Goal: Communication & Community: Answer question/provide support

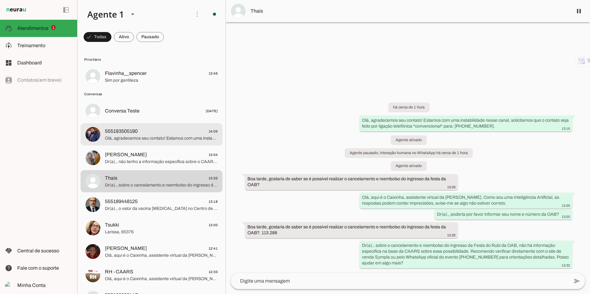
click at [145, 140] on span "Olá, agradecemos seu contato! Estamos com uma instabilidade nesse canal, solici…" at bounding box center [161, 138] width 113 height 6
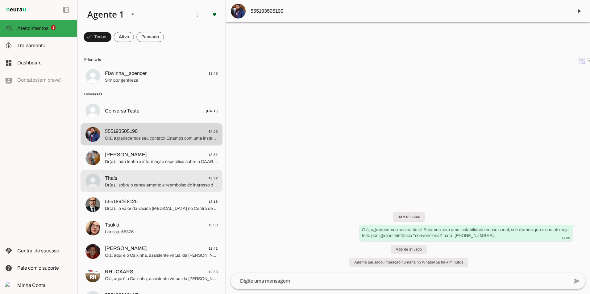
click at [164, 181] on span "Thaís 13:32" at bounding box center [161, 179] width 113 height 8
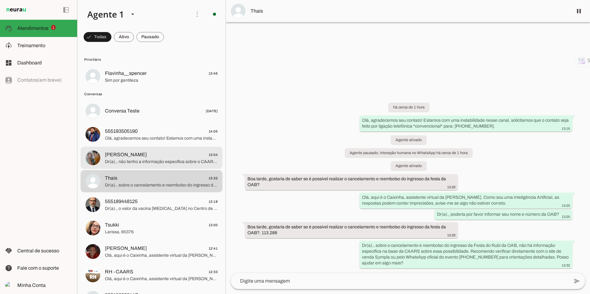
click at [128, 156] on span "[PERSON_NAME]" at bounding box center [126, 154] width 42 height 7
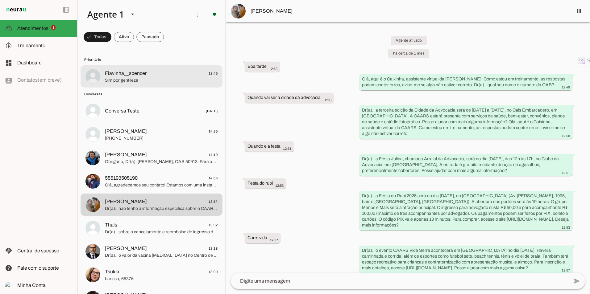
click at [129, 77] on span "Flavinha__spencer" at bounding box center [126, 73] width 42 height 7
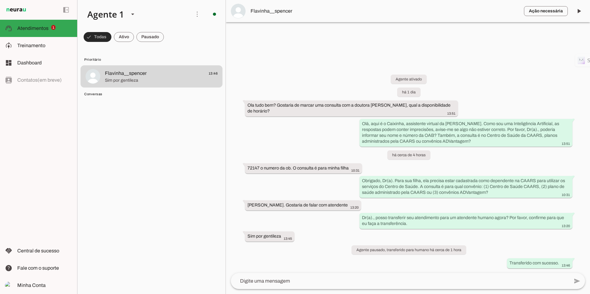
click at [97, 39] on span at bounding box center [98, 37] width 28 height 15
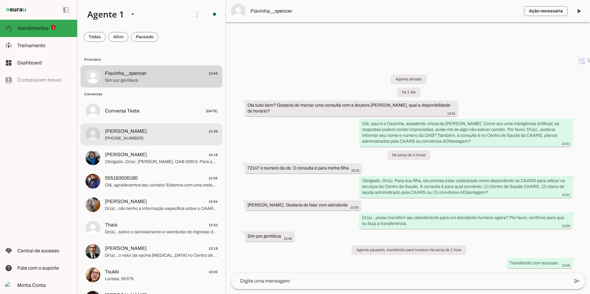
click at [143, 134] on span "[PERSON_NAME] 14:36" at bounding box center [161, 132] width 113 height 8
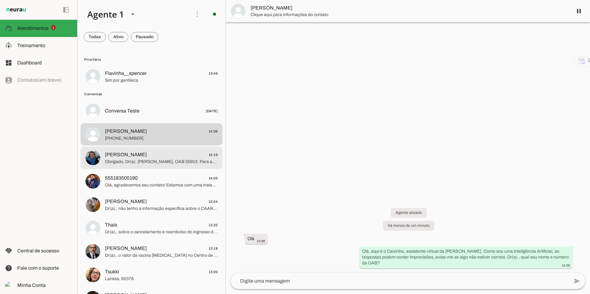
click at [114, 154] on span "[PERSON_NAME]" at bounding box center [126, 154] width 42 height 7
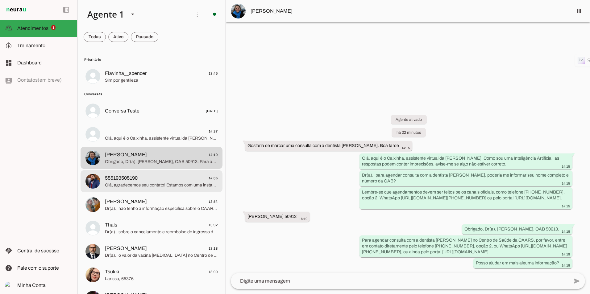
click at [145, 181] on span "555193505190 14:05" at bounding box center [161, 179] width 113 height 8
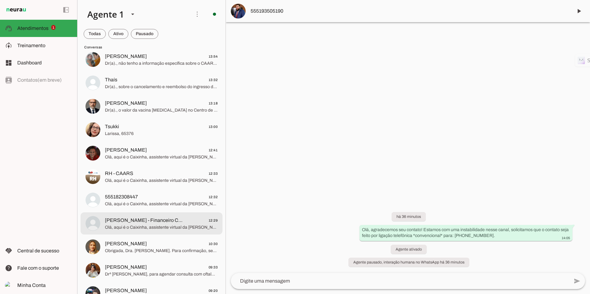
scroll to position [154, 0]
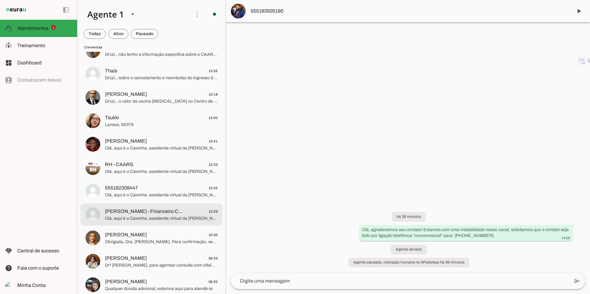
click at [146, 211] on span "[PERSON_NAME] - Financeiro CAARS" at bounding box center [145, 211] width 81 height 7
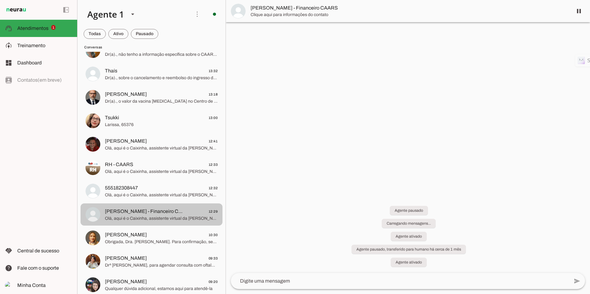
click at [152, 186] on span "555182308447 12:32" at bounding box center [161, 189] width 113 height 8
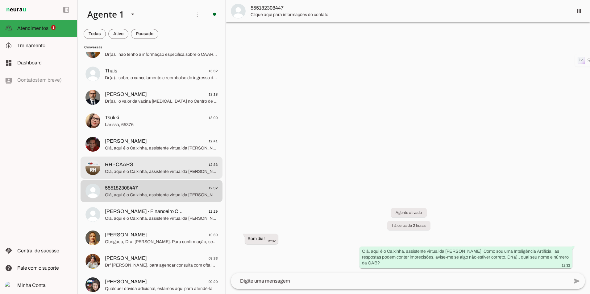
click at [134, 169] on span "Olá, aqui é o Caixinha, assistente virtual da [PERSON_NAME]. Como sou uma Intel…" at bounding box center [161, 172] width 113 height 6
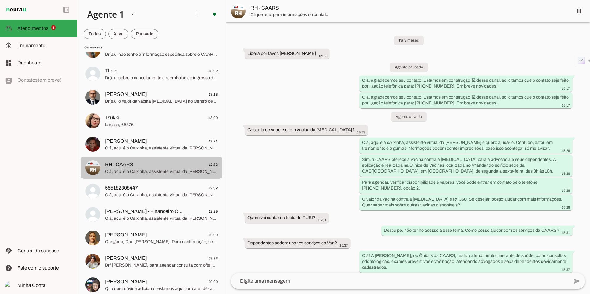
scroll to position [333, 0]
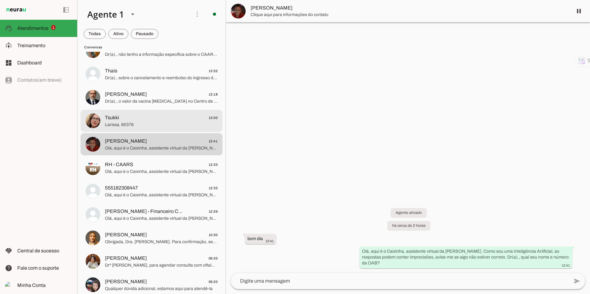
click at [144, 117] on span "Tsukki 13:00" at bounding box center [161, 118] width 113 height 8
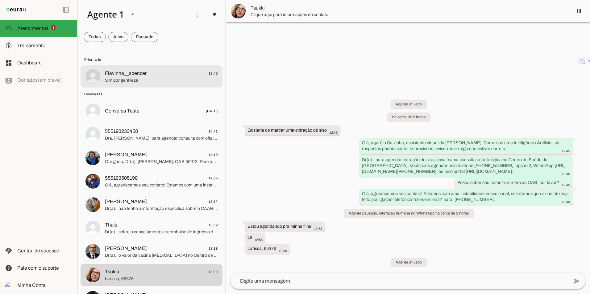
click at [148, 73] on span "Flavinha__spencer 13:46" at bounding box center [161, 74] width 113 height 8
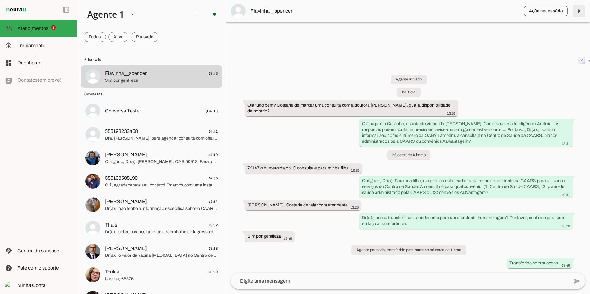
click at [574, 5] on span at bounding box center [578, 11] width 15 height 15
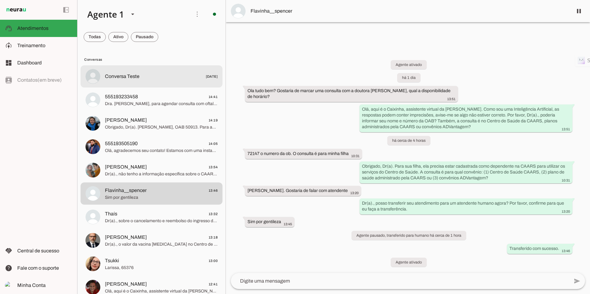
click at [168, 73] on span "Conversa Teste [DATE]" at bounding box center [161, 77] width 113 height 8
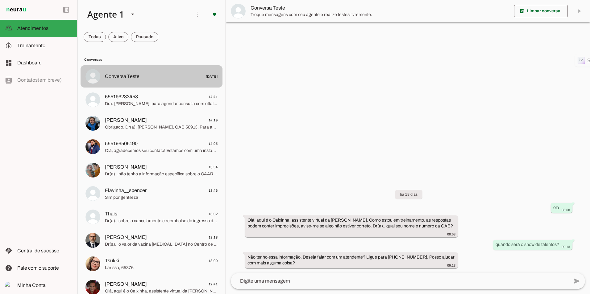
click at [146, 78] on span "Conversa Teste [DATE]" at bounding box center [161, 77] width 113 height 8
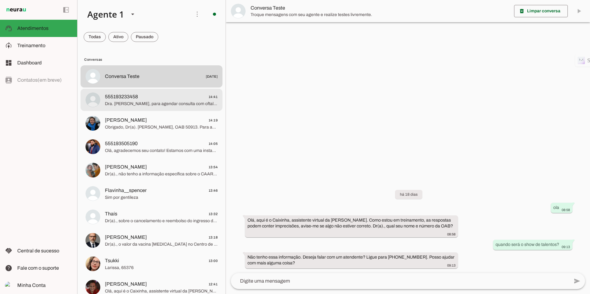
click at [128, 98] on span "555193233458" at bounding box center [121, 96] width 33 height 7
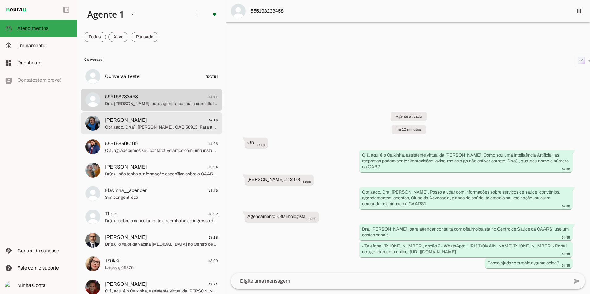
click at [120, 118] on span "[PERSON_NAME]" at bounding box center [126, 120] width 42 height 7
